Goal: Task Accomplishment & Management: Complete application form

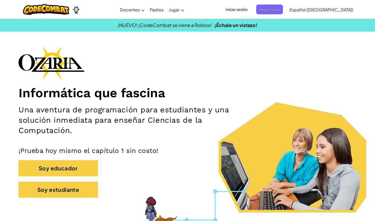
click at [243, 12] on span "Iniciar sesión" at bounding box center [237, 10] width 29 height 10
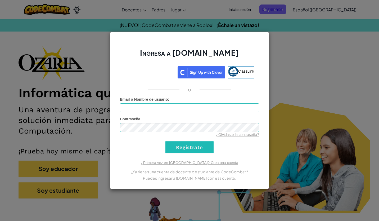
click at [298, 84] on div "Ingresa a [DOMAIN_NAME] ClassLink o Error desconocido. Email o Nombre de usuari…" at bounding box center [189, 110] width 379 height 221
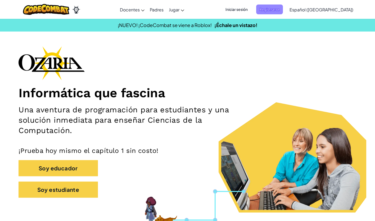
click at [283, 12] on span "Registrarse" at bounding box center [269, 10] width 27 height 10
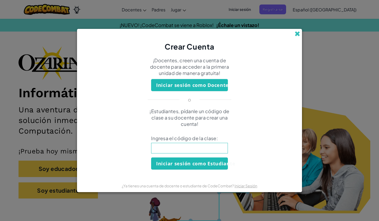
click at [297, 35] on span at bounding box center [298, 34] width 6 height 6
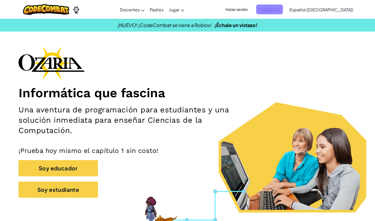
click at [282, 7] on span "Registrarse" at bounding box center [269, 10] width 27 height 10
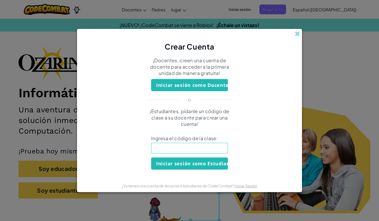
click at [199, 146] on input at bounding box center [189, 148] width 77 height 11
click at [300, 32] on span at bounding box center [298, 34] width 6 height 6
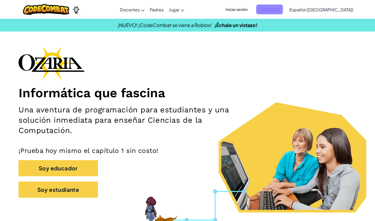
click at [272, 11] on span "Registrarse" at bounding box center [269, 10] width 27 height 10
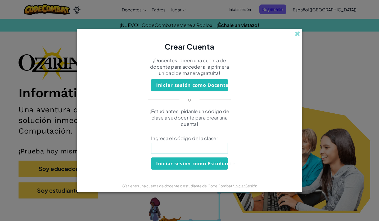
click at [165, 119] on p "¡Estudiantes, pídanle un código de clase a su docente para crear una cuenta!" at bounding box center [189, 117] width 93 height 19
click at [200, 116] on p "¡Estudiantes, pídanle un código de clase a su docente para crear una cuenta!" at bounding box center [189, 117] width 93 height 19
click at [203, 147] on input at bounding box center [189, 148] width 77 height 11
type input "ArthelpEye"
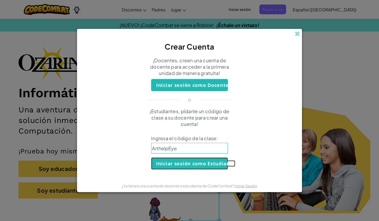
click at [194, 169] on button "Iniciar sesión como Estudiante" at bounding box center [189, 163] width 77 height 12
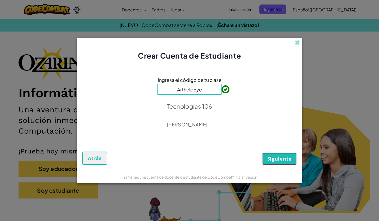
click at [285, 155] on button "Siguiente" at bounding box center [280, 159] width 34 height 12
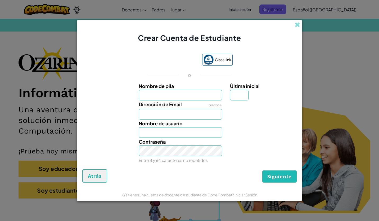
click at [202, 96] on input "Nombre de pila" at bounding box center [181, 95] width 84 height 11
type input "[PERSON_NAME]"
click at [187, 95] on input "[PERSON_NAME]" at bounding box center [181, 95] width 84 height 11
type input "[PERSON_NAME]"
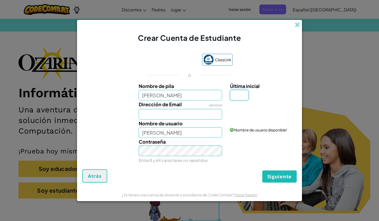
type input "[PERSON_NAME]"
click at [241, 99] on input "Última inicial" at bounding box center [239, 95] width 19 height 11
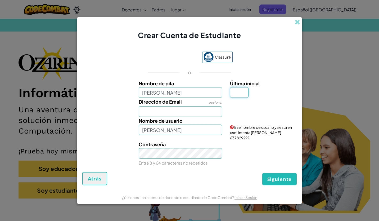
type input "h"
type input "H"
type input "[PERSON_NAME]"
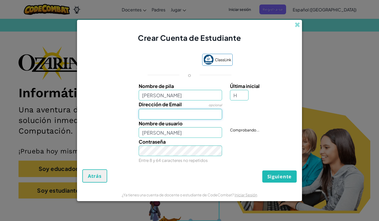
click at [174, 109] on input "Dirección de Email" at bounding box center [181, 114] width 84 height 11
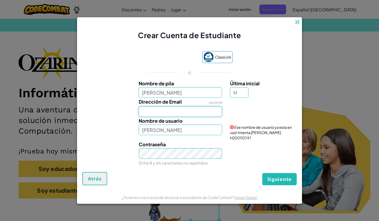
type input "[EMAIL_ADDRESS][DOMAIN_NAME]"
click at [173, 132] on input "[PERSON_NAME]" at bounding box center [181, 130] width 84 height 11
click at [182, 131] on input "[PERSON_NAME]" at bounding box center [181, 130] width 84 height 11
click at [263, 173] on button "Siguiente" at bounding box center [280, 179] width 34 height 12
click at [197, 135] on input "[PERSON_NAME]" at bounding box center [181, 130] width 84 height 11
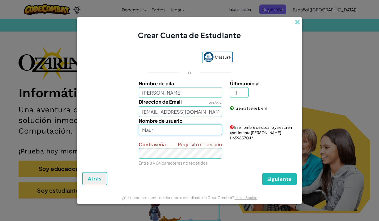
click at [194, 131] on input "Maur" at bounding box center [181, 130] width 84 height 11
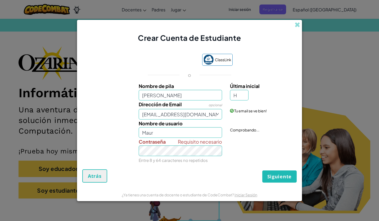
click at [261, 139] on div "Requisito necesario Contraseña Entre 8 y 64 caracteres no repetidos" at bounding box center [190, 151] width 220 height 26
click at [188, 135] on input "Maur" at bounding box center [181, 132] width 84 height 11
type input "Maur_hre"
click at [273, 114] on div "Dirección de Email opcional [EMAIL_ADDRESS][DOMAIN_NAME] Tu email se ve bien!" at bounding box center [190, 109] width 220 height 19
click at [269, 176] on span "Siguiente" at bounding box center [280, 176] width 24 height 6
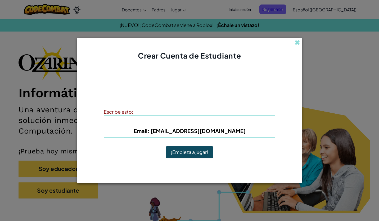
click at [232, 132] on b "Email : [EMAIL_ADDRESS][DOMAIN_NAME]" at bounding box center [190, 130] width 112 height 7
click at [230, 130] on b "Email : [EMAIL_ADDRESS][DOMAIN_NAME]" at bounding box center [190, 130] width 112 height 7
drag, startPoint x: 154, startPoint y: 128, endPoint x: 178, endPoint y: 117, distance: 26.3
click at [178, 117] on div "Nombre de usuario : Maur_hre Email : [EMAIL_ADDRESS][DOMAIN_NAME]" at bounding box center [190, 127] width 172 height 23
drag, startPoint x: 178, startPoint y: 117, endPoint x: 225, endPoint y: 123, distance: 48.0
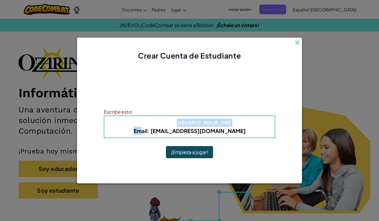
click at [225, 123] on b "Nombre de usuario : Maur_hre" at bounding box center [190, 122] width 84 height 6
click at [246, 132] on h5 "Email : [EMAIL_ADDRESS][DOMAIN_NAME]" at bounding box center [190, 131] width 160 height 8
drag, startPoint x: 225, startPoint y: 122, endPoint x: 192, endPoint y: 124, distance: 33.5
click at [192, 124] on b "Nombre de usuario : Maur_hre" at bounding box center [190, 122] width 84 height 6
click at [258, 88] on div "¡Cuenta Creada! Escribe tu información para que no la olvides. Tu docente tambi…" at bounding box center [190, 115] width 172 height 99
